Goal: Navigation & Orientation: Find specific page/section

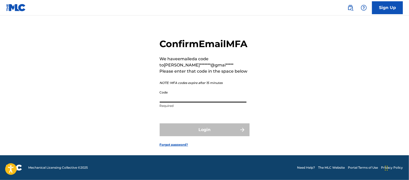
paste input "069859"
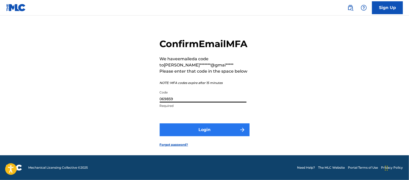
type input "069859"
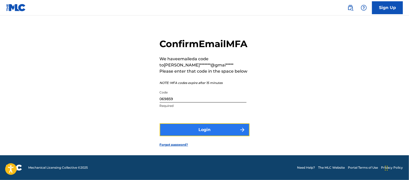
click at [192, 134] on button "Login" at bounding box center [205, 129] width 90 height 13
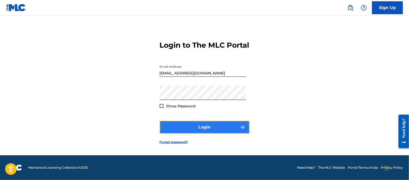
click at [196, 125] on button "Login" at bounding box center [205, 126] width 90 height 13
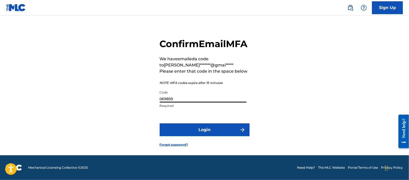
click at [190, 102] on input "069859" at bounding box center [203, 95] width 87 height 15
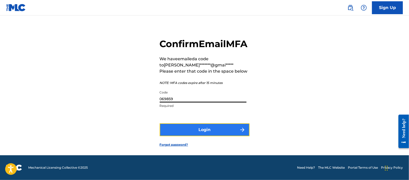
click at [199, 135] on button "Login" at bounding box center [205, 129] width 90 height 13
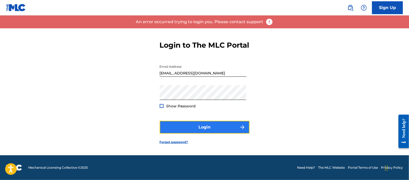
click at [222, 127] on button "Login" at bounding box center [205, 126] width 90 height 13
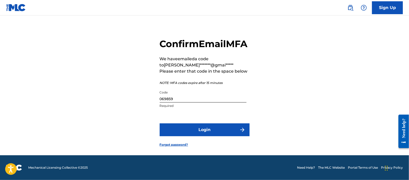
click at [191, 102] on input "069859" at bounding box center [203, 95] width 87 height 15
paste input "902111"
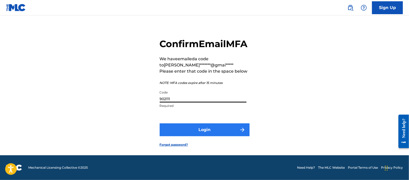
type input "902111"
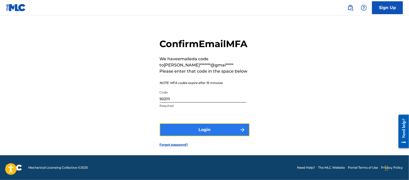
click at [194, 136] on button "Login" at bounding box center [205, 129] width 90 height 13
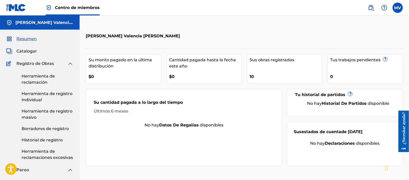
click at [255, 74] on div "10" at bounding box center [286, 75] width 72 height 12
drag, startPoint x: 250, startPoint y: 75, endPoint x: 252, endPoint y: 74, distance: 2.7
click at [250, 75] on font "10" at bounding box center [252, 76] width 4 height 5
click at [266, 63] on div "Sus obras registradas 10" at bounding box center [285, 69] width 76 height 30
click at [280, 57] on font "Sus obras registradas" at bounding box center [272, 60] width 45 height 6
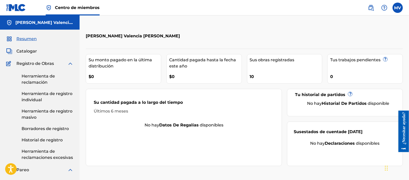
click at [23, 51] on font "Catalogar" at bounding box center [26, 51] width 21 height 5
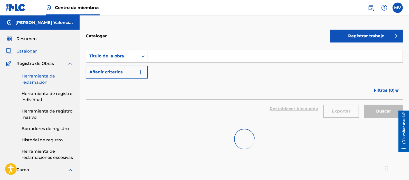
click at [40, 81] on font "Herramienta de reclamación" at bounding box center [38, 78] width 33 height 11
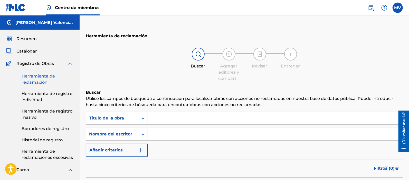
click at [31, 85] on link "Herramienta de reclamación" at bounding box center [48, 79] width 52 height 12
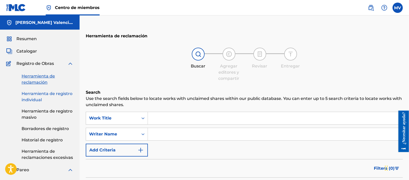
click at [32, 91] on font "Herramienta de registro individual" at bounding box center [47, 96] width 51 height 11
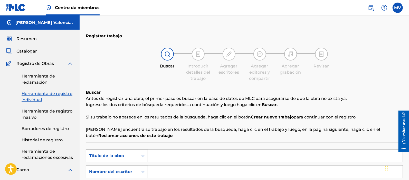
scroll to position [32, 0]
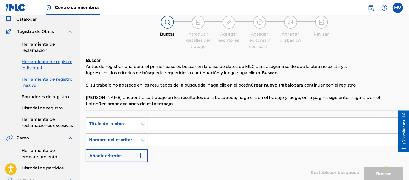
click at [34, 80] on font "Herramienta de registro masivo" at bounding box center [47, 82] width 51 height 11
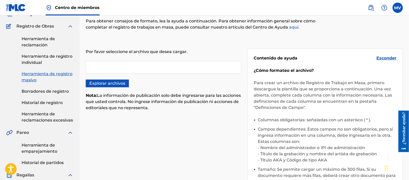
scroll to position [64, 0]
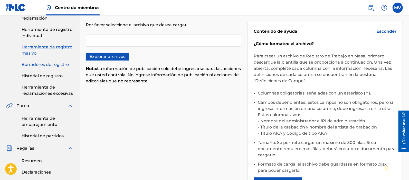
click at [36, 61] on link "Borradores de registro" at bounding box center [48, 64] width 52 height 6
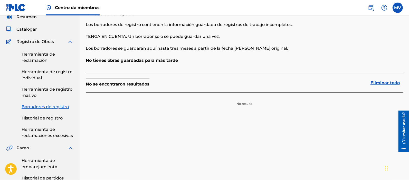
scroll to position [32, 0]
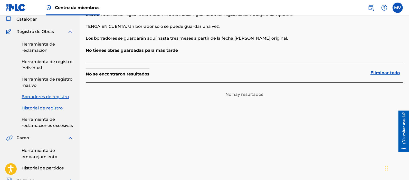
click at [45, 108] on font "Historial de registro" at bounding box center [42, 107] width 41 height 5
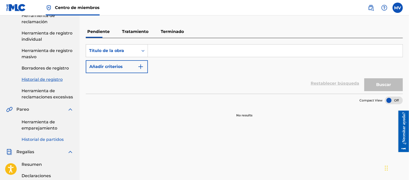
scroll to position [96, 0]
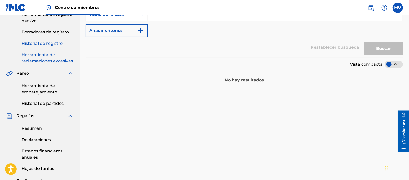
click at [41, 55] on font "Herramienta de reclamaciones excesivas" at bounding box center [47, 57] width 51 height 11
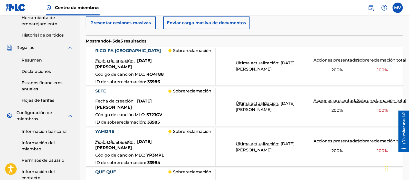
scroll to position [152, 0]
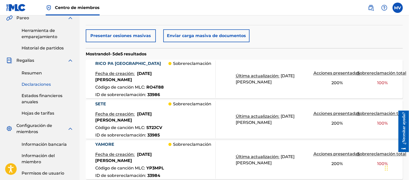
click at [34, 83] on font "Declaraciones" at bounding box center [36, 84] width 29 height 5
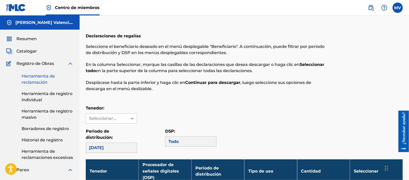
click at [34, 77] on font "Herramienta de reclamación" at bounding box center [38, 78] width 33 height 11
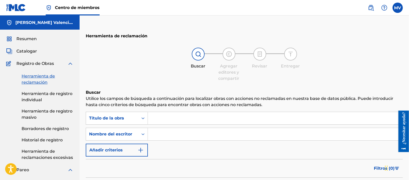
drag, startPoint x: 36, startPoint y: 65, endPoint x: 36, endPoint y: 77, distance: 12.6
click at [36, 65] on font "Registro de Obras" at bounding box center [35, 63] width 38 height 5
click at [46, 130] on font "Borradores de registro" at bounding box center [45, 128] width 47 height 5
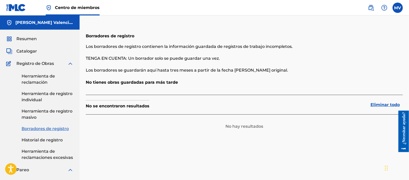
click at [46, 136] on div "Herramienta de reclamación Herramienta de registro individual Herramienta de re…" at bounding box center [39, 114] width 67 height 94
click at [47, 141] on font "Historial de registro" at bounding box center [42, 139] width 41 height 5
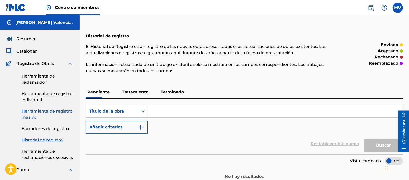
scroll to position [96, 0]
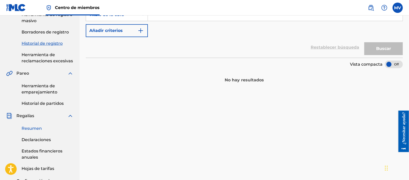
click at [31, 130] on font "Resumen" at bounding box center [32, 128] width 20 height 5
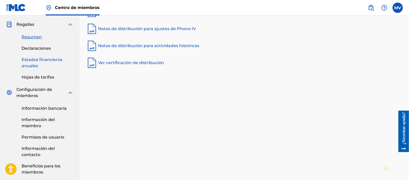
scroll to position [193, 0]
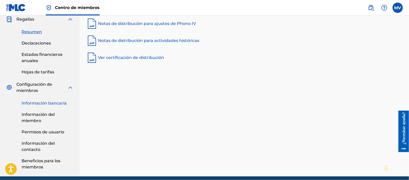
click at [42, 105] on font "Información bancaria" at bounding box center [44, 102] width 45 height 5
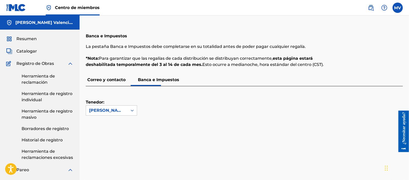
click at [27, 51] on font "Catalogar" at bounding box center [26, 51] width 21 height 5
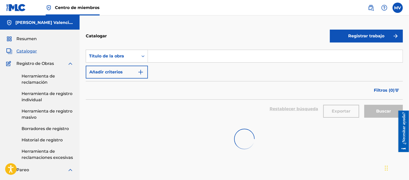
click at [40, 68] on div "Herramienta de reclamación Herramienta de registro individual Herramienta de re…" at bounding box center [39, 114] width 67 height 94
click at [38, 84] on font "Herramienta de reclamación" at bounding box center [38, 78] width 33 height 11
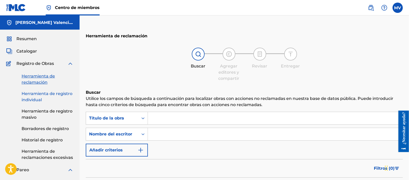
click at [36, 91] on font "Herramienta de registro individual" at bounding box center [47, 96] width 51 height 11
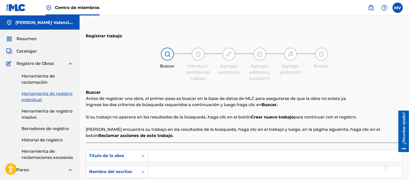
click at [39, 97] on font "Herramienta de registro individual" at bounding box center [47, 96] width 51 height 11
click at [39, 110] on font "Herramienta de registro masivo" at bounding box center [47, 113] width 51 height 11
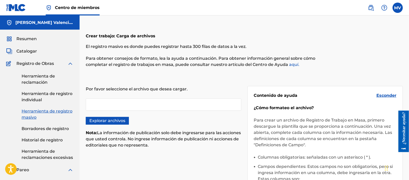
click at [48, 123] on div "Herramienta de reclamación Herramienta de registro individual Herramienta de re…" at bounding box center [39, 114] width 67 height 94
click at [48, 125] on div "Herramienta de reclamación Herramienta de registro individual Herramienta de re…" at bounding box center [39, 114] width 67 height 94
click at [48, 127] on font "Borradores de registro" at bounding box center [45, 128] width 47 height 5
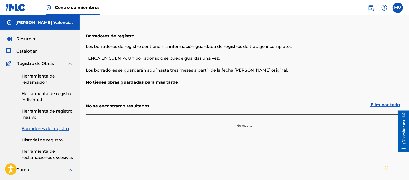
click at [48, 131] on link "Borradores de registro" at bounding box center [48, 128] width 52 height 6
click at [46, 137] on font "Historial de registro" at bounding box center [42, 139] width 41 height 5
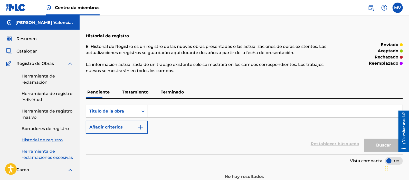
click at [45, 158] on font "Herramienta de reclamaciones excesivas" at bounding box center [47, 153] width 51 height 11
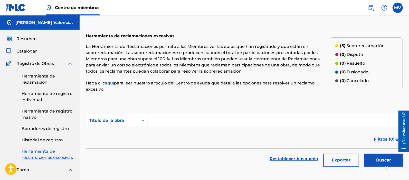
click at [33, 23] on font "[PERSON_NAME] Valencia [PERSON_NAME]" at bounding box center [62, 22] width 94 height 5
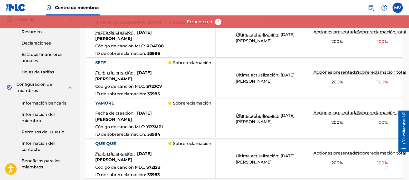
scroll to position [280, 0]
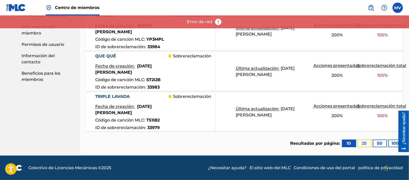
click at [367, 141] on font "25" at bounding box center [364, 143] width 5 height 5
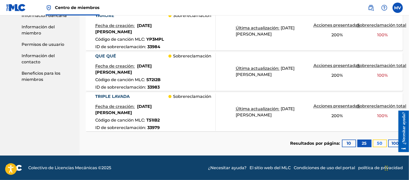
click at [383, 142] on font "50" at bounding box center [379, 143] width 5 height 6
click at [393, 141] on font "100" at bounding box center [395, 143] width 7 height 5
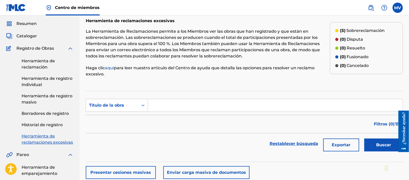
scroll to position [0, 0]
